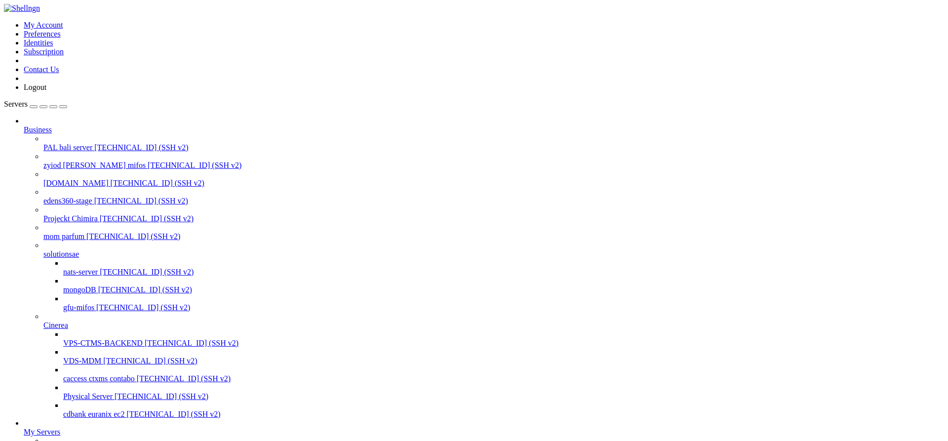
scroll to position [33, 0]
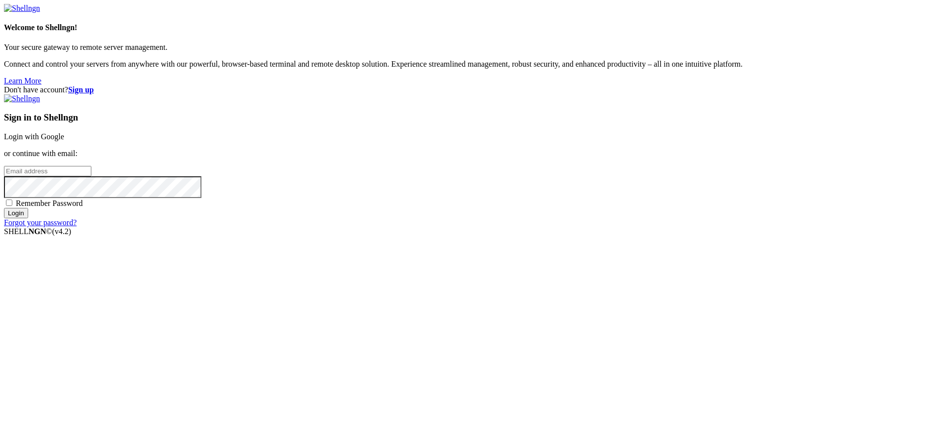
click at [64, 141] on link "Login with Google" at bounding box center [34, 136] width 60 height 8
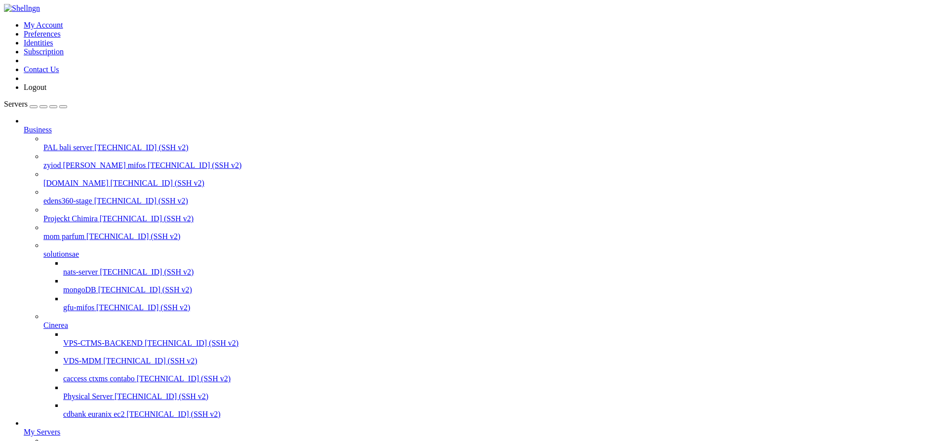
scroll to position [16938, 0]
drag, startPoint x: 249, startPoint y: 1588, endPoint x: 21, endPoint y: 1585, distance: 228.2
